Goal: Transaction & Acquisition: Obtain resource

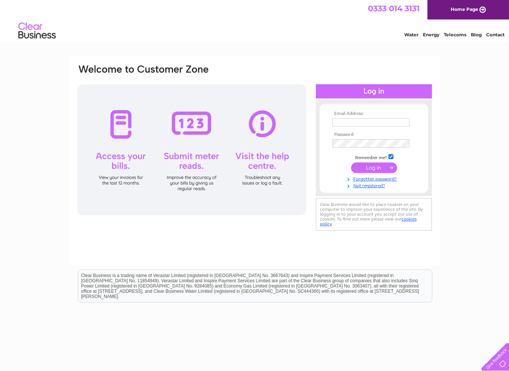
type input "hao@dhgeneraltrading.com"
click at [372, 170] on input "submit" at bounding box center [374, 167] width 46 height 10
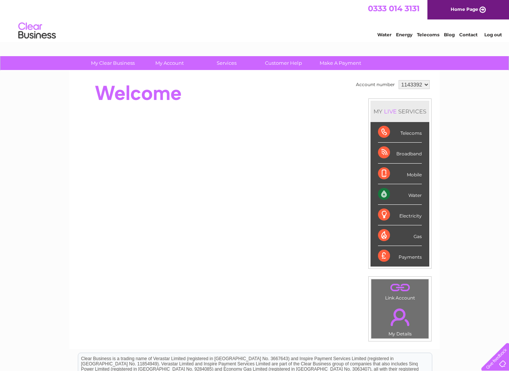
click at [419, 83] on select "1143392 1146793" at bounding box center [413, 84] width 31 height 9
select select "1146793"
click at [398, 80] on select "1143392 1146793" at bounding box center [413, 84] width 31 height 9
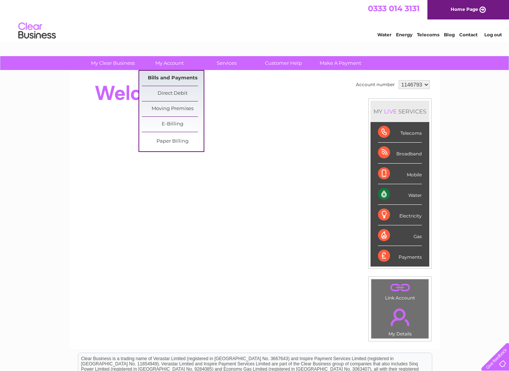
click at [185, 81] on link "Bills and Payments" at bounding box center [173, 78] width 62 height 15
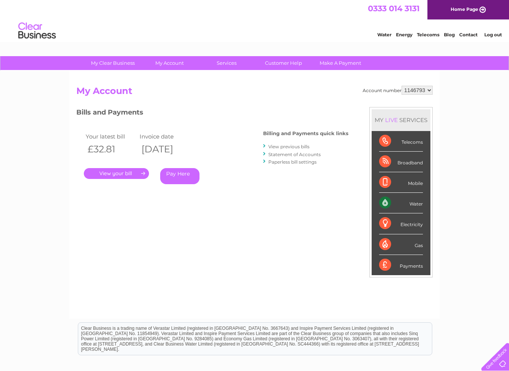
click at [300, 147] on link "View previous bills" at bounding box center [288, 147] width 41 height 6
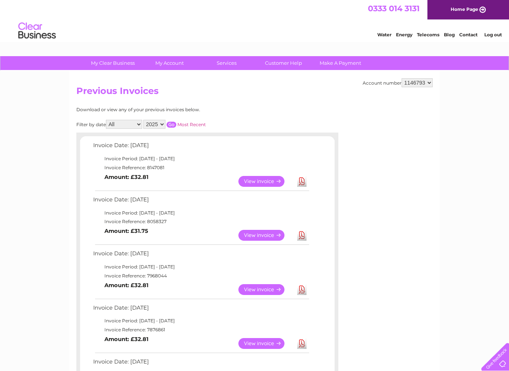
click at [302, 236] on link "Download" at bounding box center [301, 235] width 9 height 11
click at [303, 290] on link "Download" at bounding box center [301, 289] width 9 height 11
click at [303, 345] on link "Download" at bounding box center [301, 343] width 9 height 11
